Goal: Information Seeking & Learning: Learn about a topic

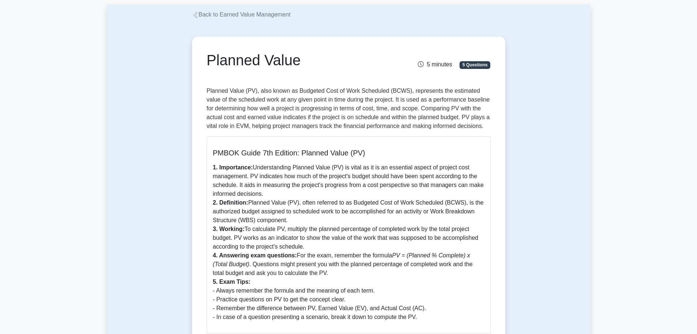
click at [243, 17] on link "Back to Earned Value Management" at bounding box center [241, 14] width 98 height 6
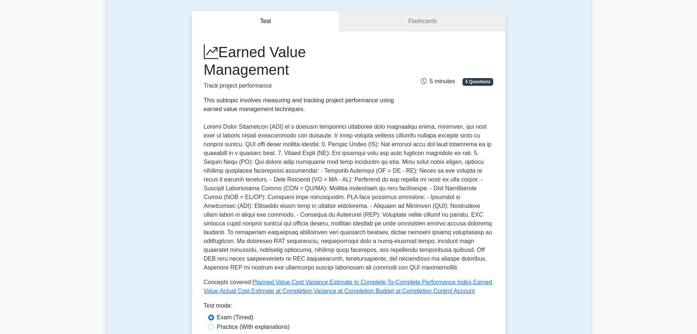
scroll to position [73, 0]
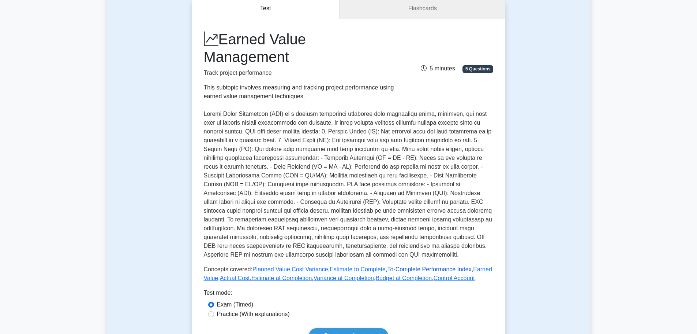
click at [408, 271] on link "To-Complete Performance Index" at bounding box center [429, 269] width 84 height 6
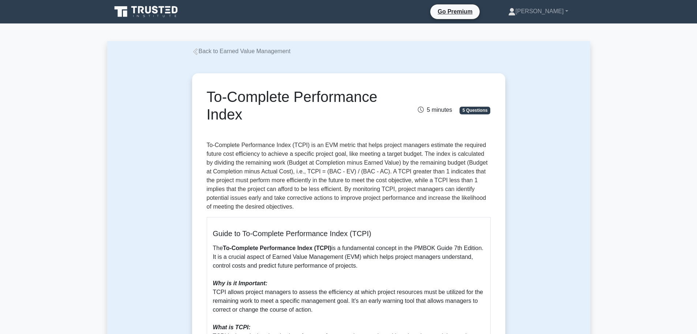
click at [243, 51] on link "Back to Earned Value Management" at bounding box center [241, 51] width 98 height 6
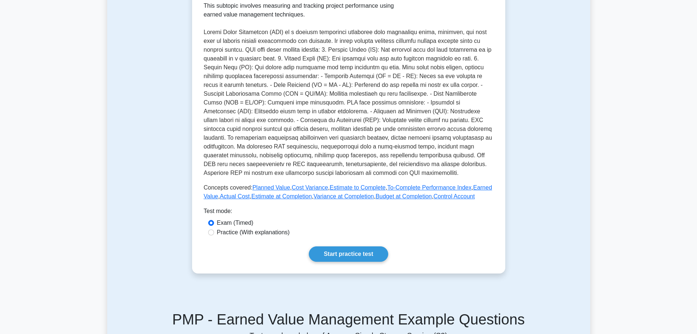
scroll to position [183, 0]
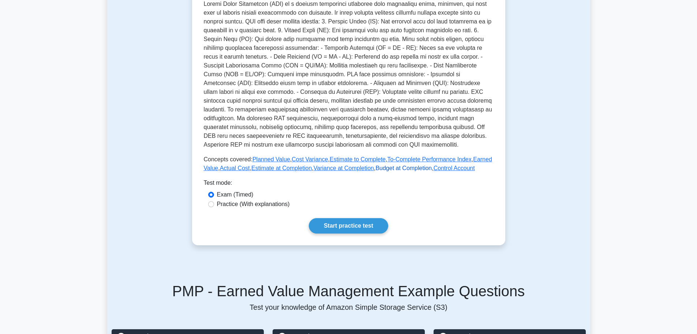
click at [413, 169] on link "Budget at Completion" at bounding box center [404, 168] width 56 height 6
